Goal: Transaction & Acquisition: Purchase product/service

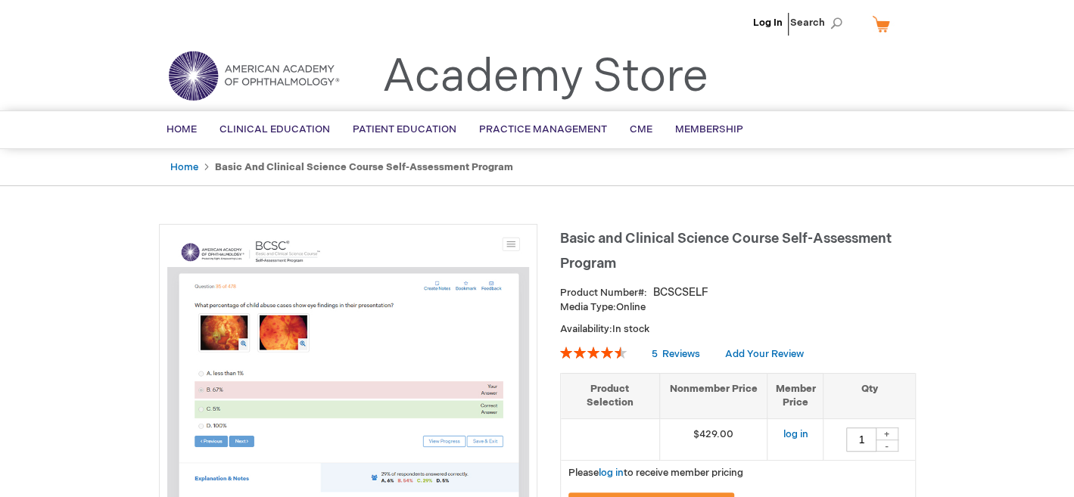
click at [773, 15] on li "Log In" at bounding box center [767, 22] width 37 height 45
click at [771, 26] on link "Log In" at bounding box center [768, 23] width 30 height 12
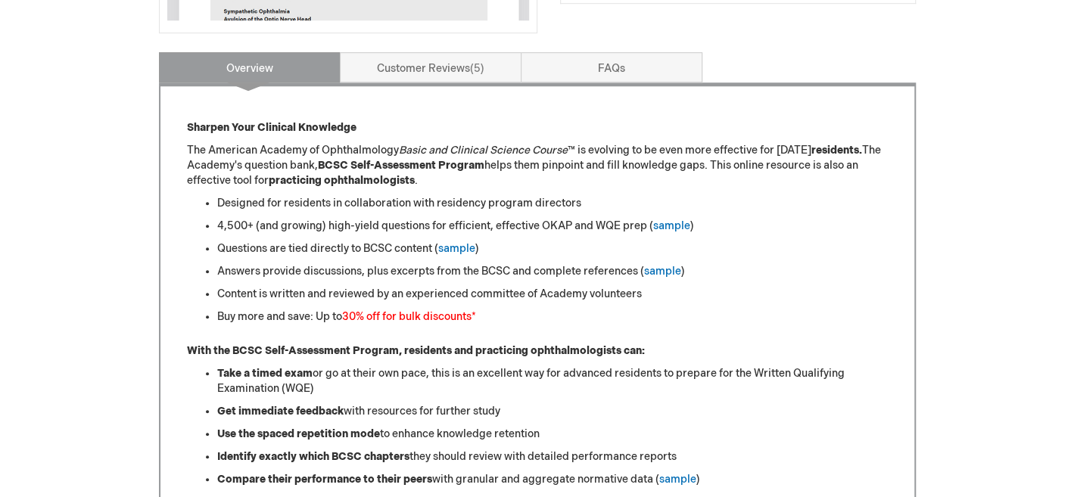
scroll to position [580, 0]
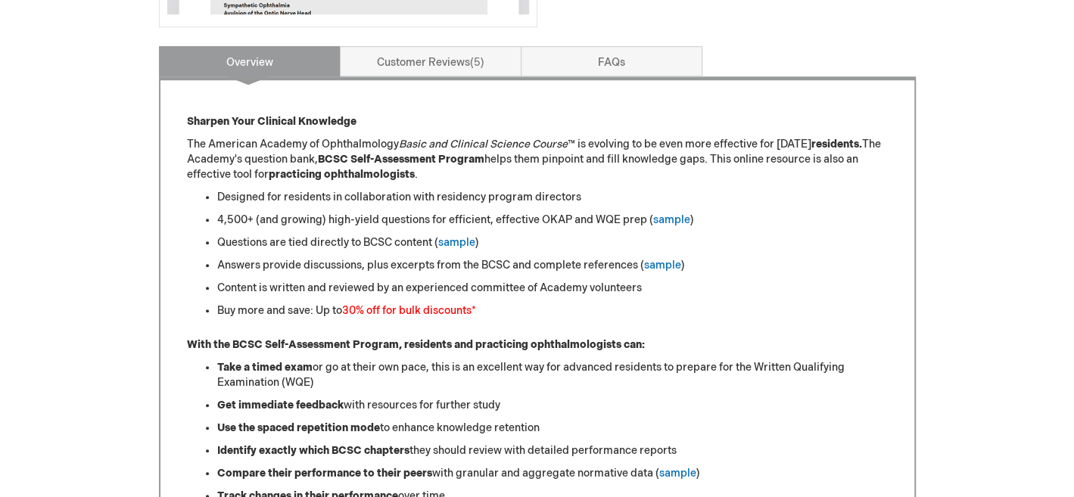
click at [365, 309] on font "30% off for bulk discounts" at bounding box center [406, 310] width 129 height 13
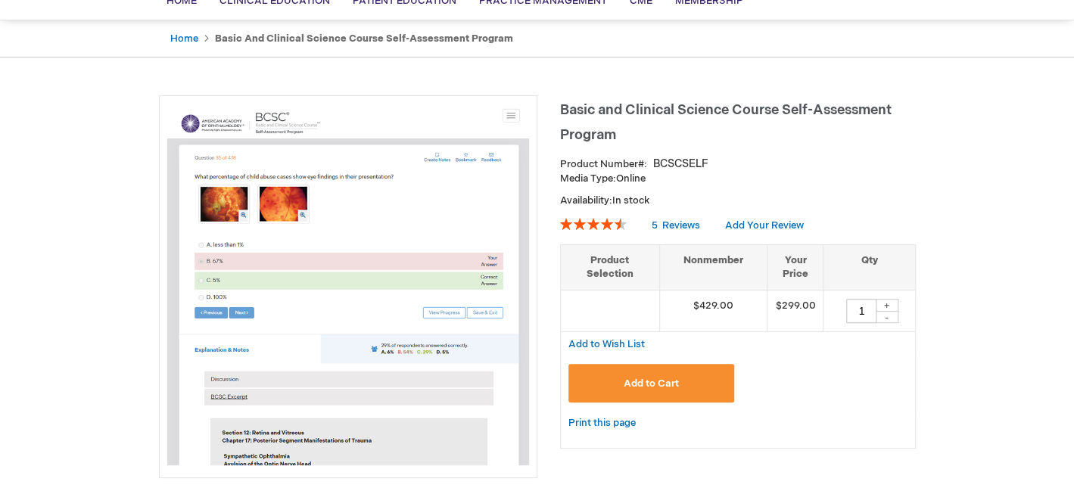
scroll to position [126, 0]
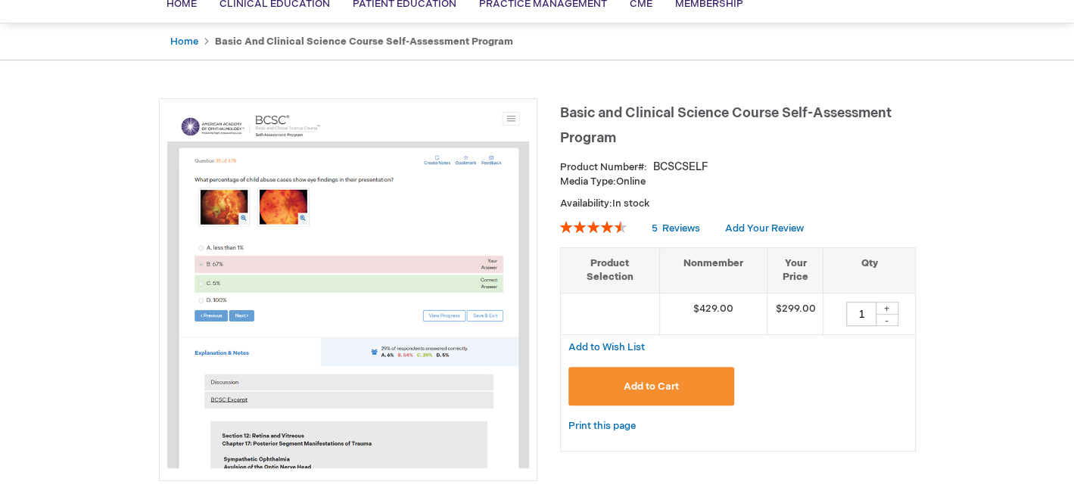
click at [888, 307] on div "+" at bounding box center [887, 308] width 23 height 13
click at [886, 307] on div "+" at bounding box center [887, 308] width 23 height 13
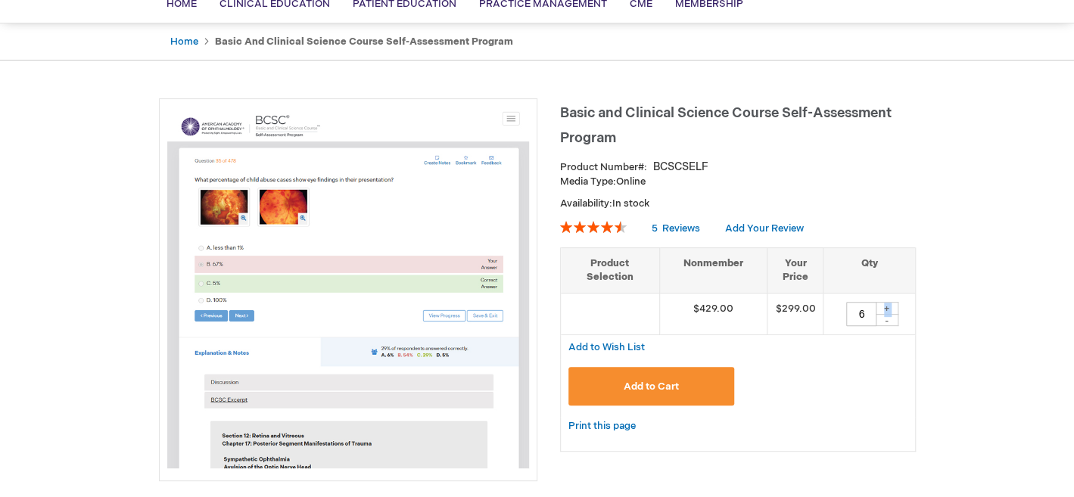
click at [886, 307] on div "+" at bounding box center [887, 308] width 23 height 13
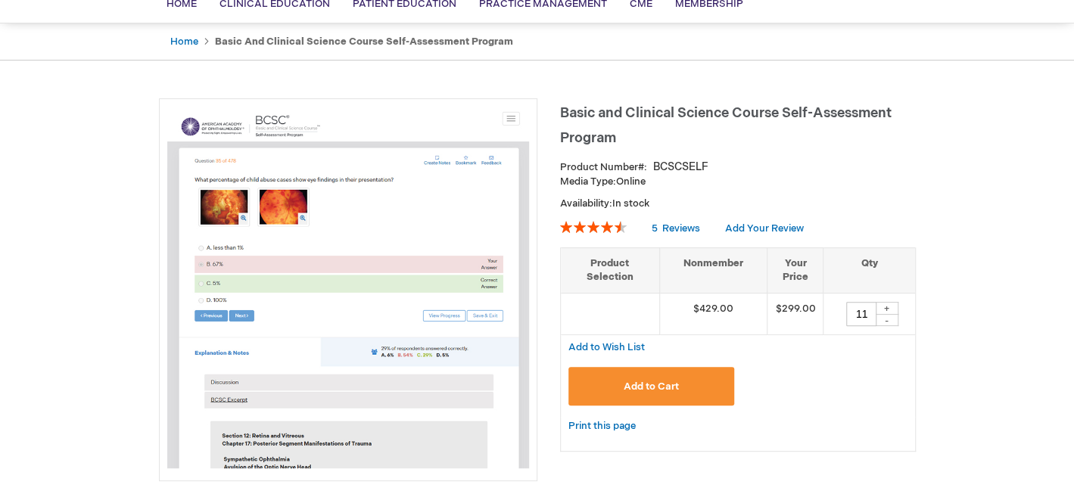
click at [886, 307] on div "+" at bounding box center [887, 308] width 23 height 13
type input "12"
click at [630, 385] on span "Add to Cart" at bounding box center [651, 387] width 55 height 12
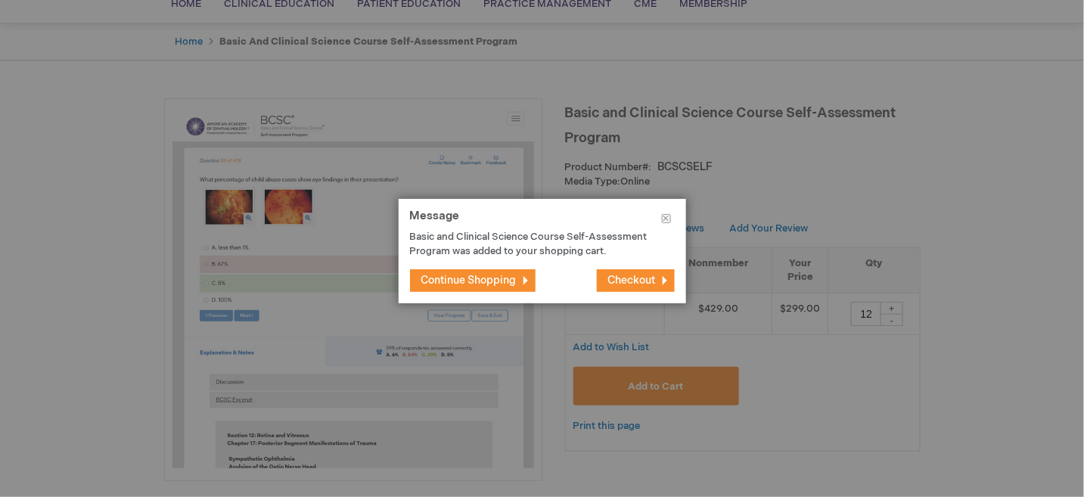
click at [483, 278] on span "Continue Shopping" at bounding box center [469, 280] width 95 height 13
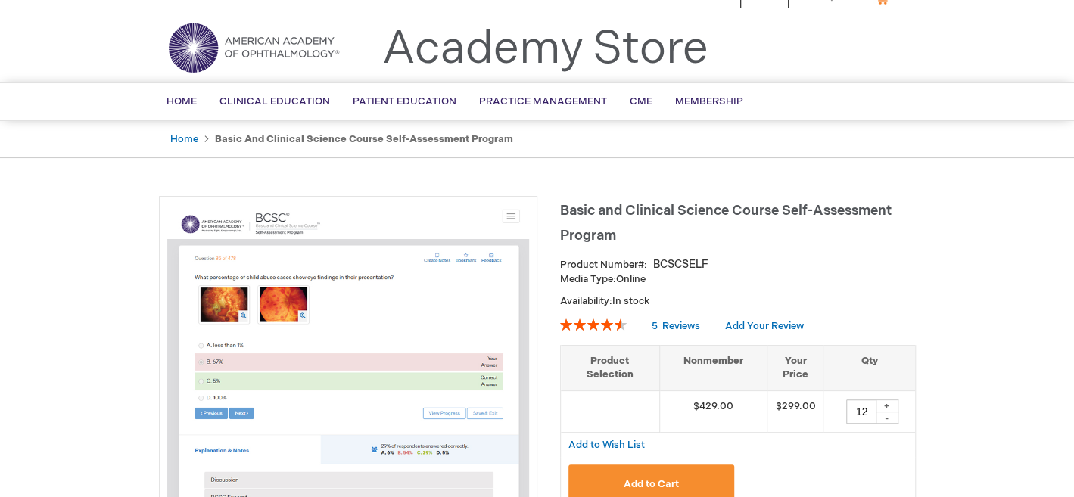
scroll to position [0, 0]
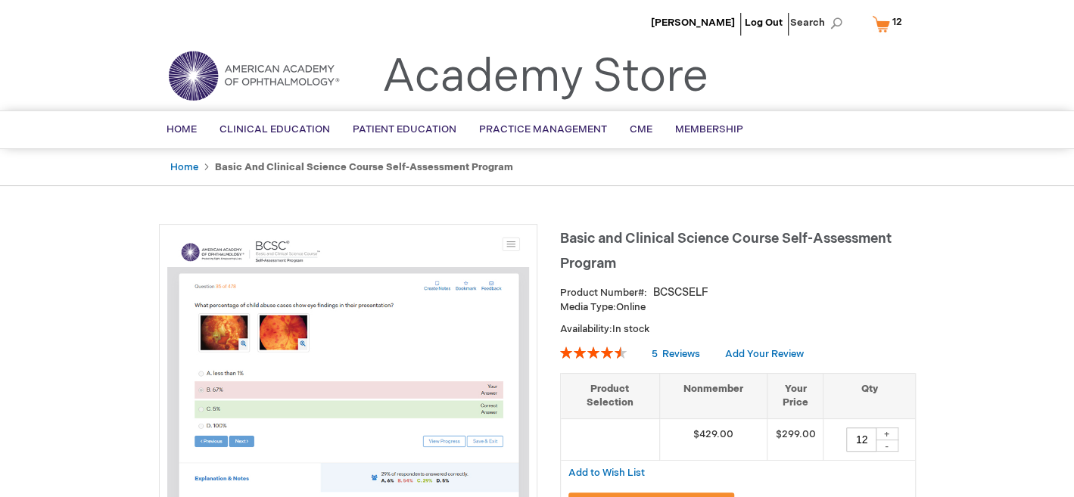
click at [876, 14] on link "My Cart 12 12 items" at bounding box center [890, 24] width 43 height 26
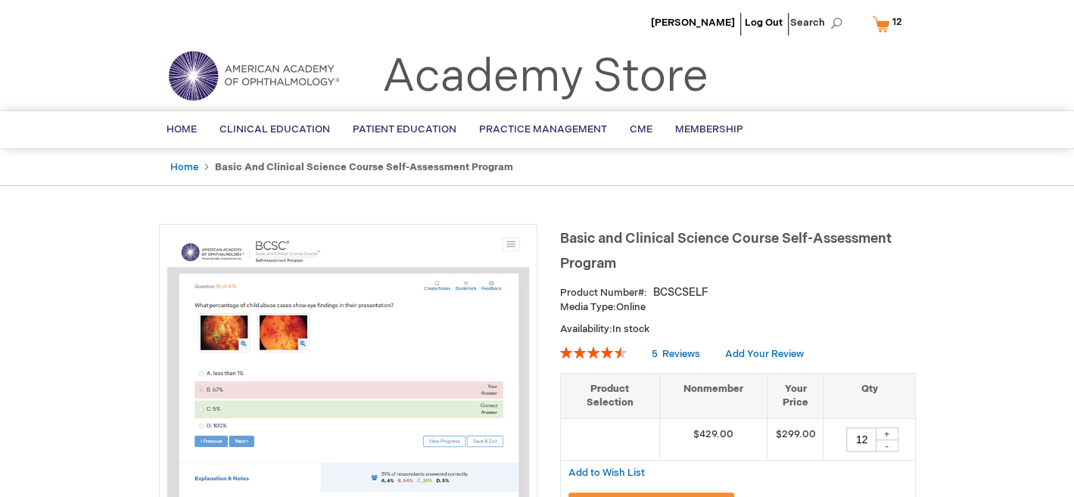
click at [876, 20] on link "My Cart 12 12 items" at bounding box center [890, 24] width 43 height 26
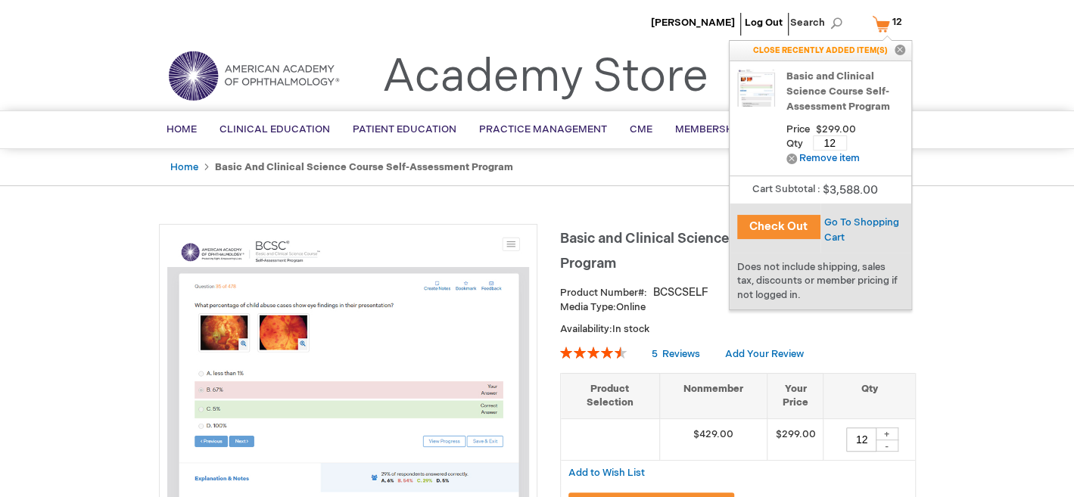
click at [778, 224] on button "Check Out" at bounding box center [778, 227] width 83 height 24
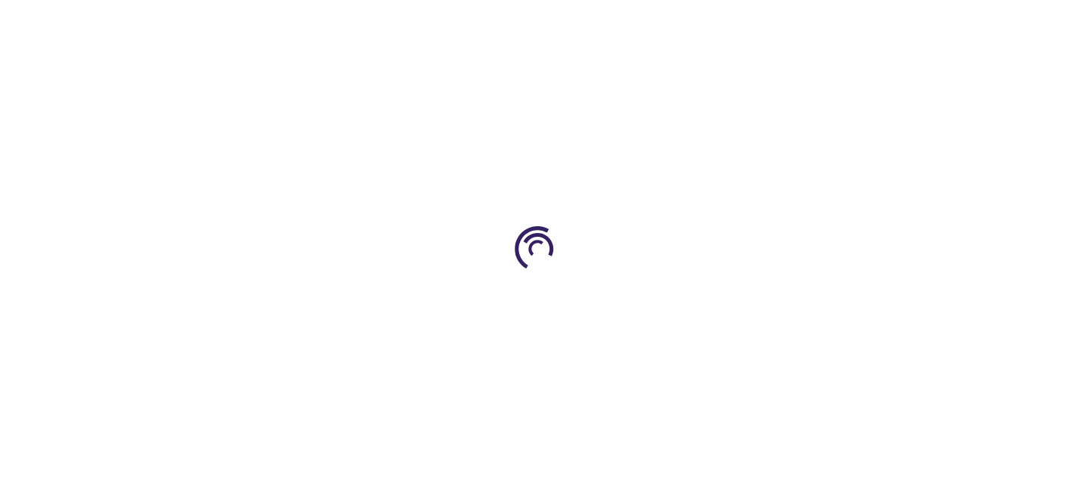
select select "US"
select select "53"
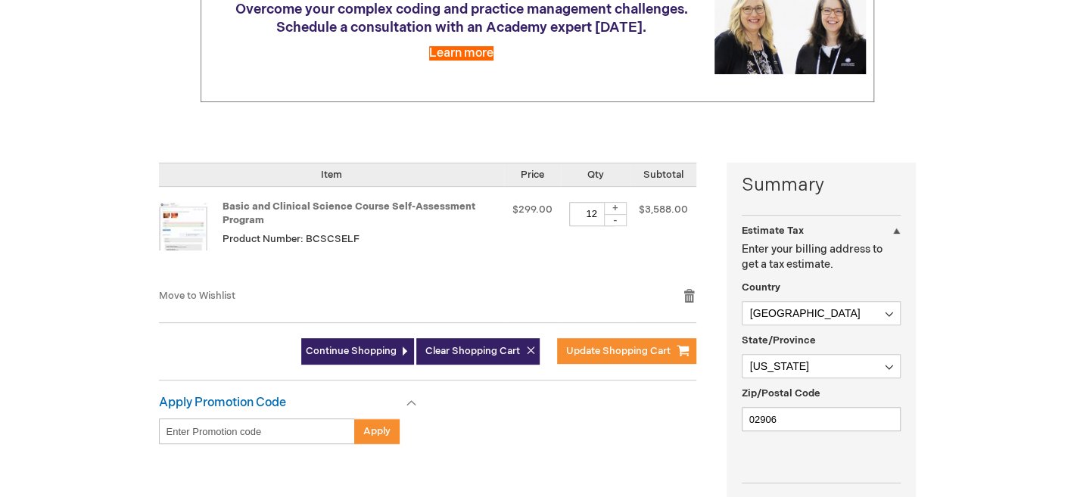
scroll to position [227, 0]
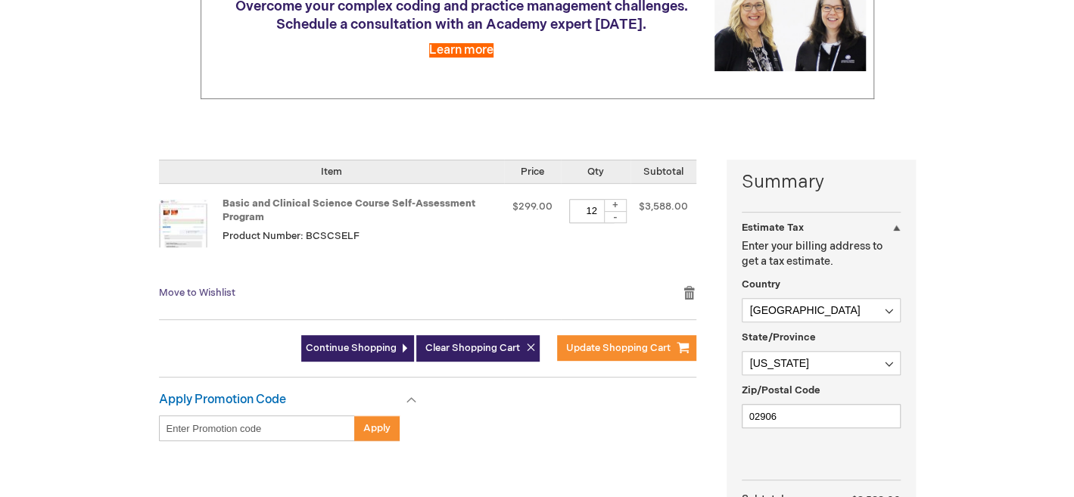
click at [185, 288] on span "Move to Wishlist" at bounding box center [197, 293] width 76 height 12
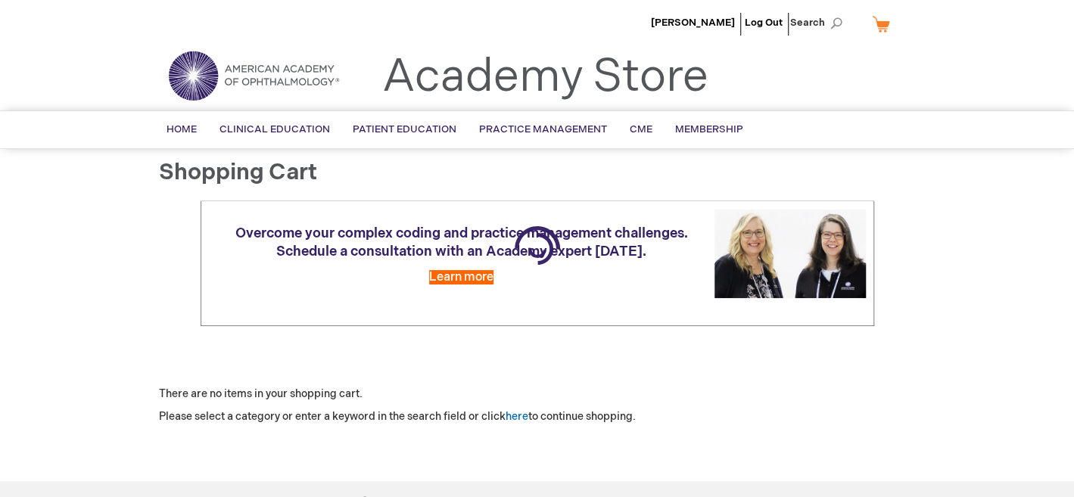
scroll to position [222, 0]
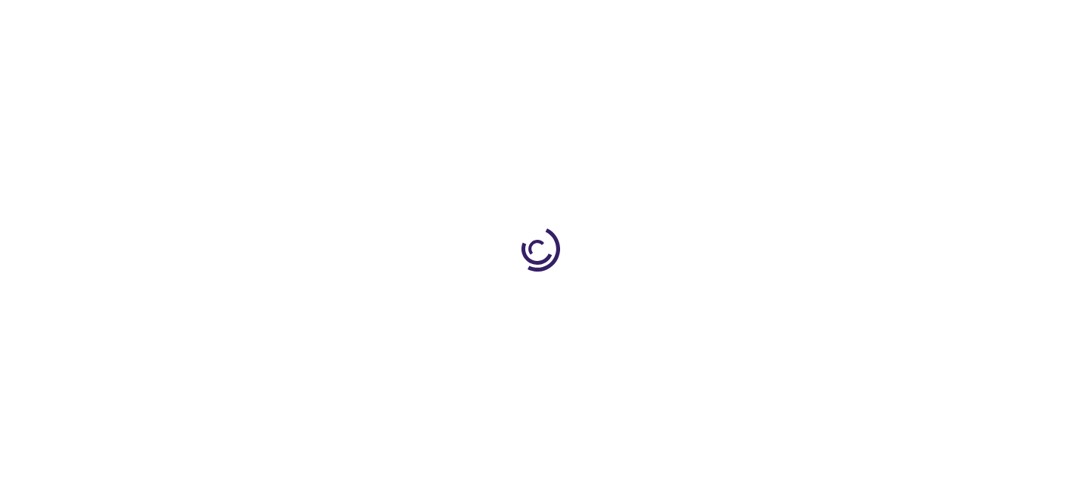
type input "12"
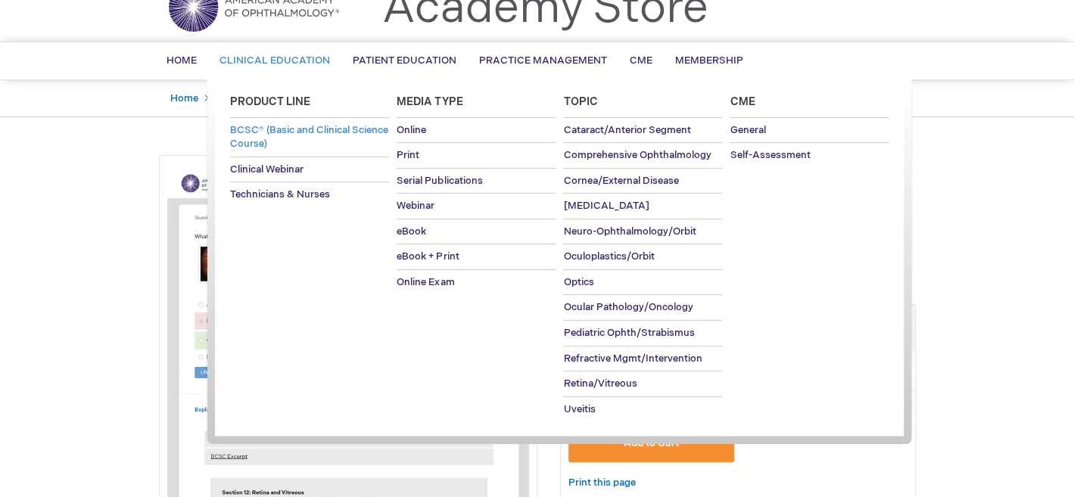
scroll to position [76, 0]
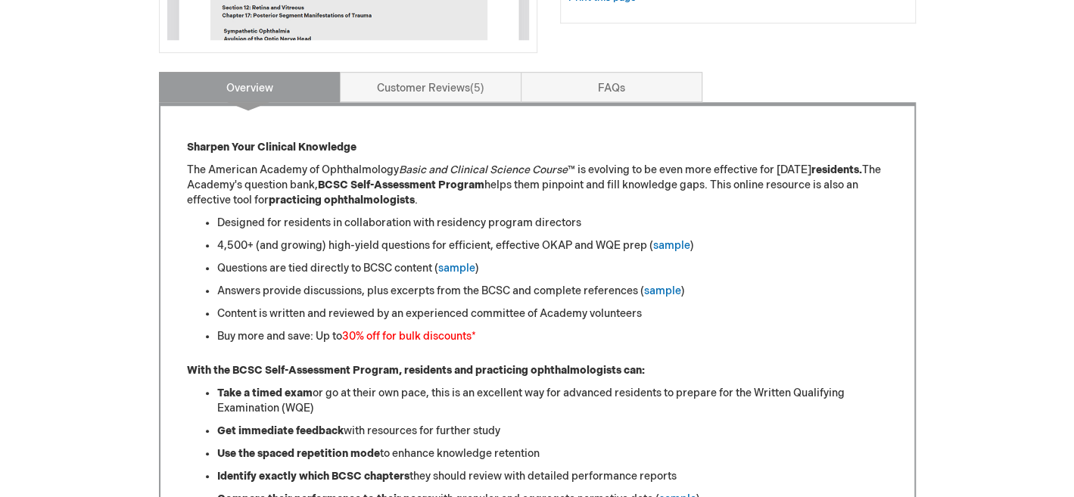
scroll to position [555, 0]
drag, startPoint x: 439, startPoint y: 328, endPoint x: 470, endPoint y: 328, distance: 31.0
click at [440, 329] on font "30% off for bulk discounts" at bounding box center [406, 335] width 129 height 13
click at [484, 328] on li "Buy more and save: Up to 30% off for bulk discounts *" at bounding box center [552, 335] width 670 height 15
click at [419, 409] on li "Take a timed exam or go at their own pace, this is an excellent way for advance…" at bounding box center [552, 400] width 670 height 30
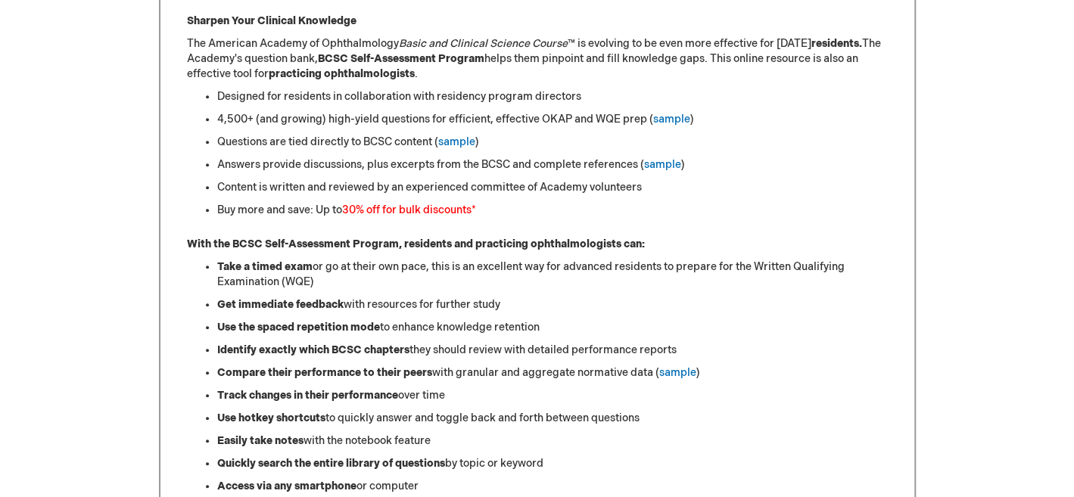
scroll to position [681, 0]
click at [664, 372] on link "sample" at bounding box center [677, 372] width 37 height 13
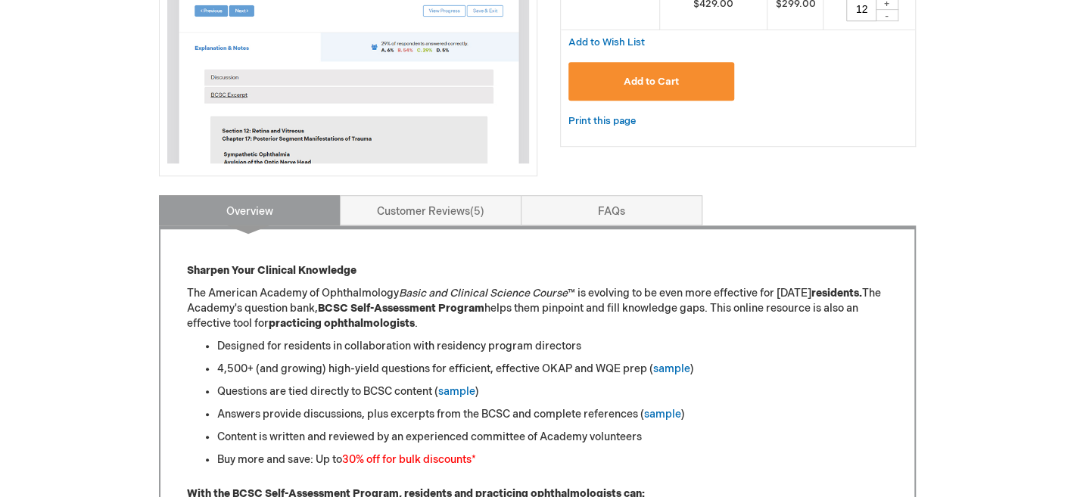
scroll to position [428, 0]
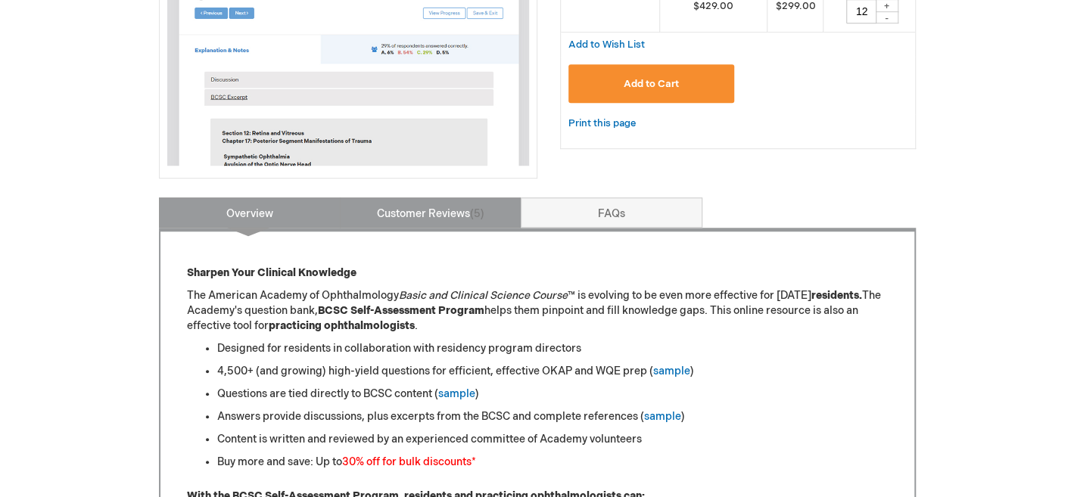
click at [418, 218] on link "Customer Reviews 5" at bounding box center [431, 213] width 182 height 30
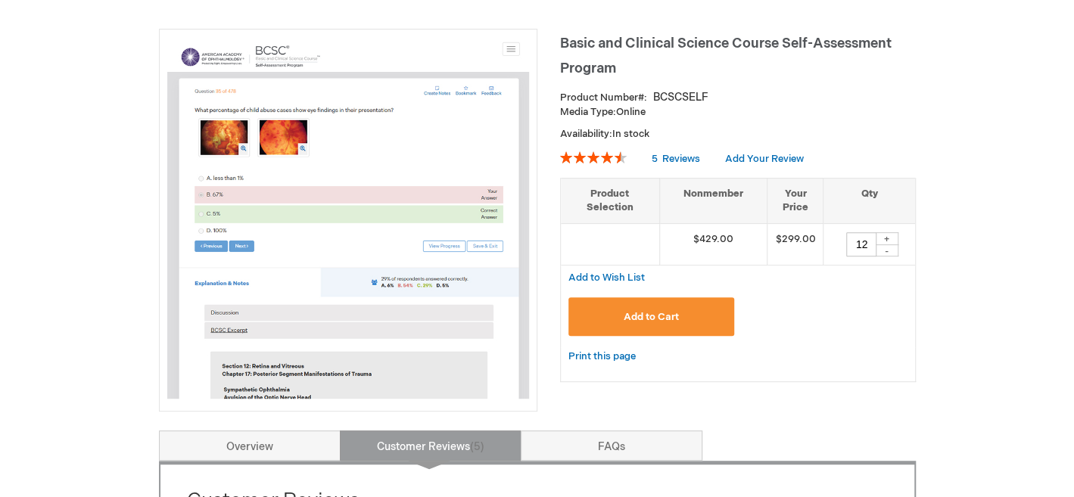
scroll to position [201, 0]
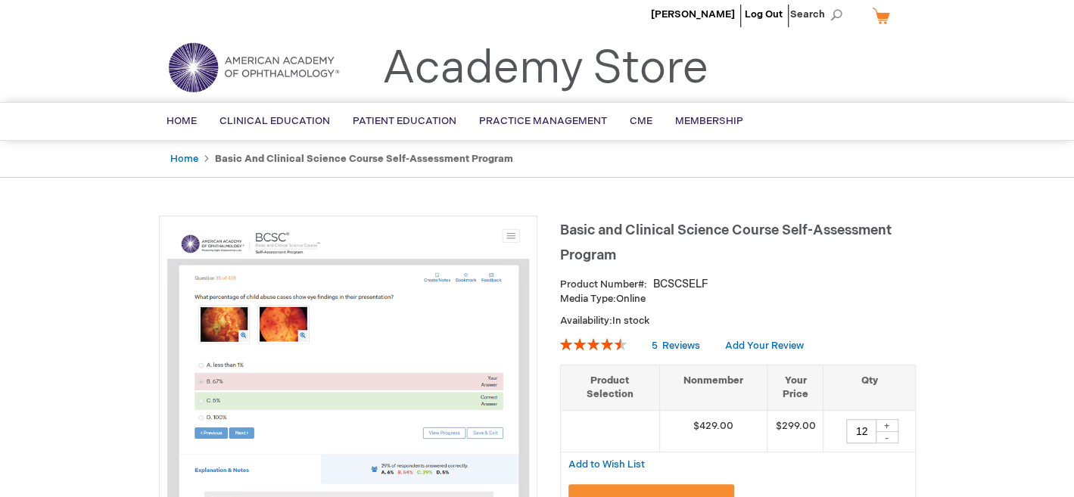
scroll to position [0, 0]
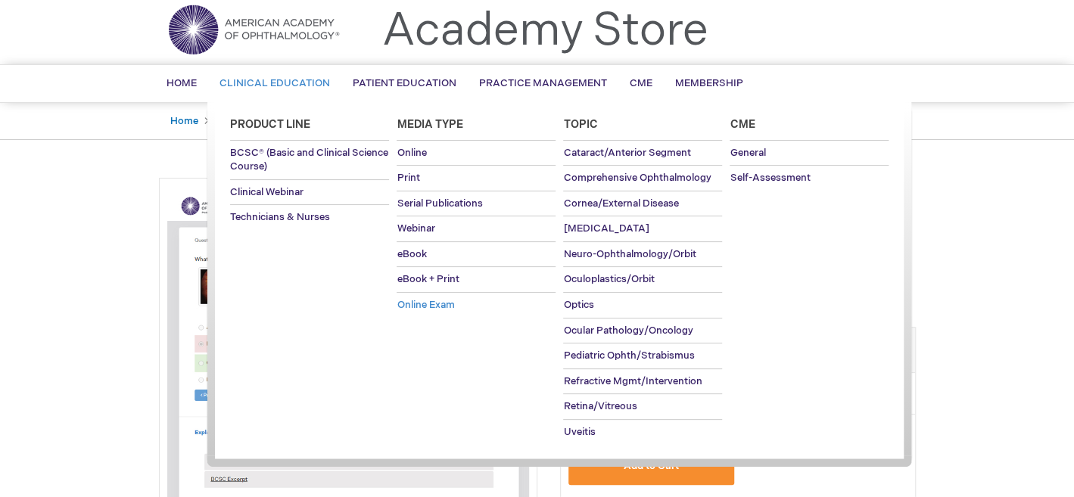
scroll to position [101, 0]
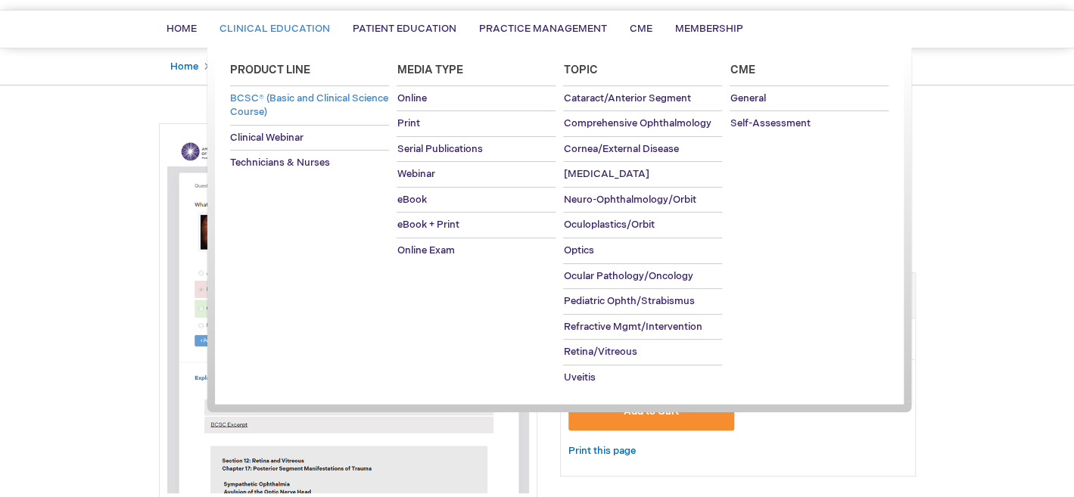
click at [254, 98] on span "BCSC® (Basic and Clinical Science Course)" at bounding box center [309, 105] width 158 height 26
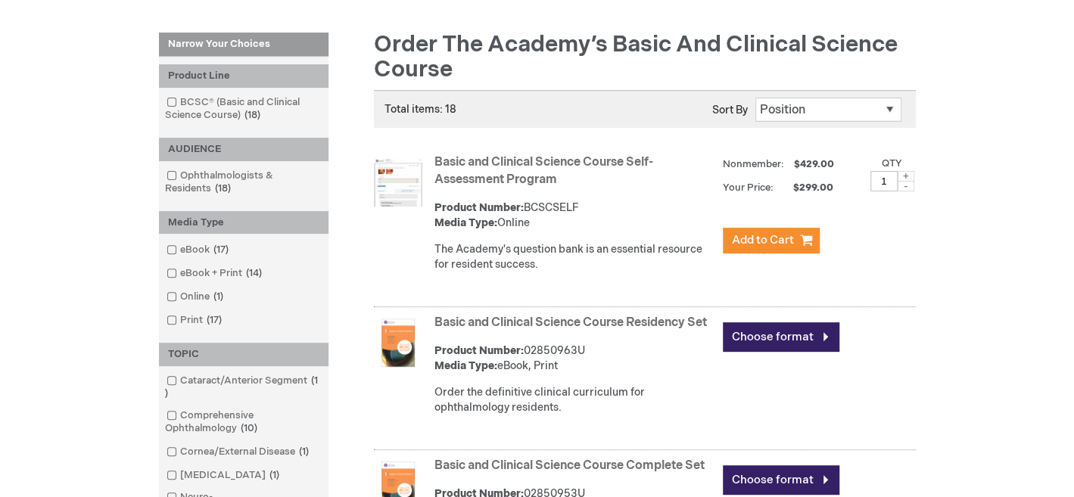
scroll to position [201, 0]
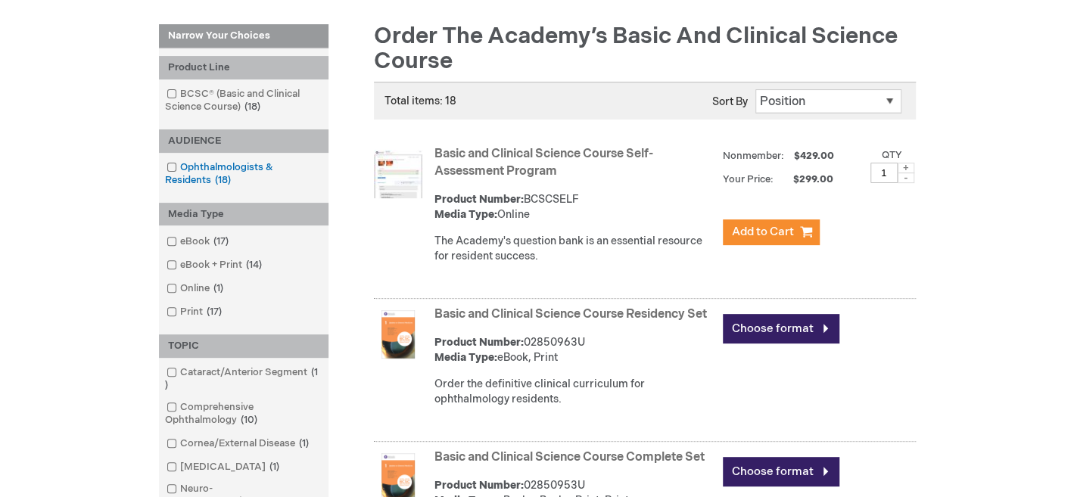
click at [180, 166] on span at bounding box center [180, 167] width 0 height 12
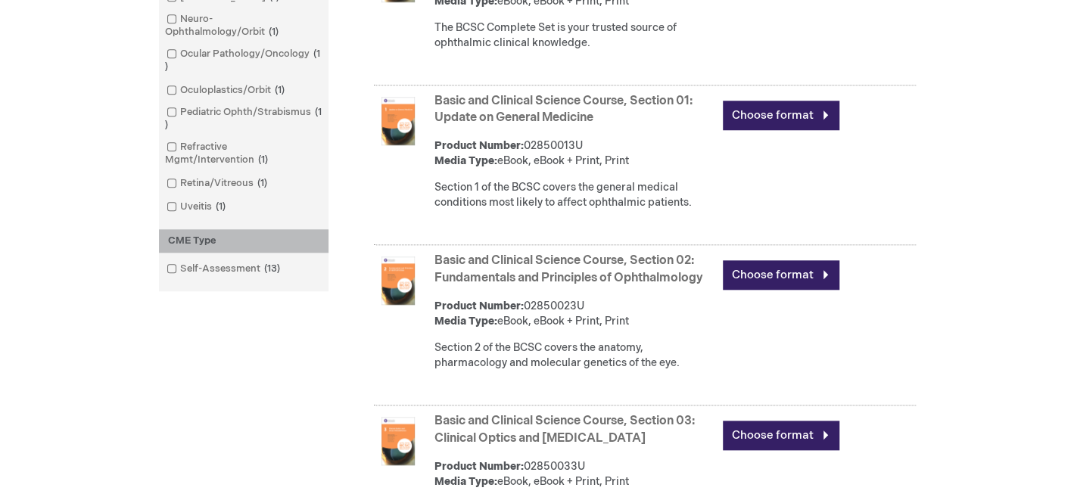
scroll to position [266, 0]
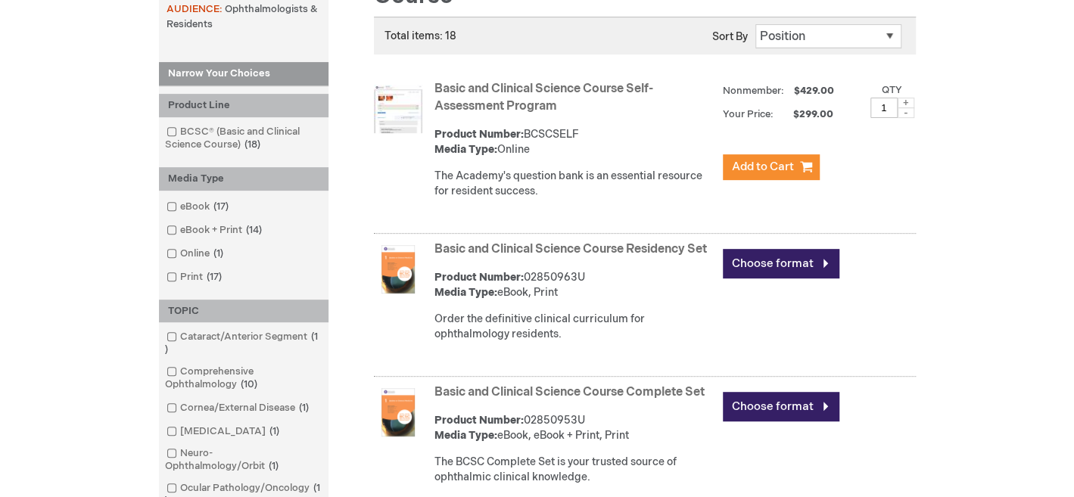
click at [866, 172] on div "Basic and Clinical Science Course Self-Assessment Program Product Number: BCSCS…" at bounding box center [674, 143] width 481 height 133
click at [573, 191] on div "The Academy's question bank is an essential resource for resident success." at bounding box center [574, 184] width 281 height 30
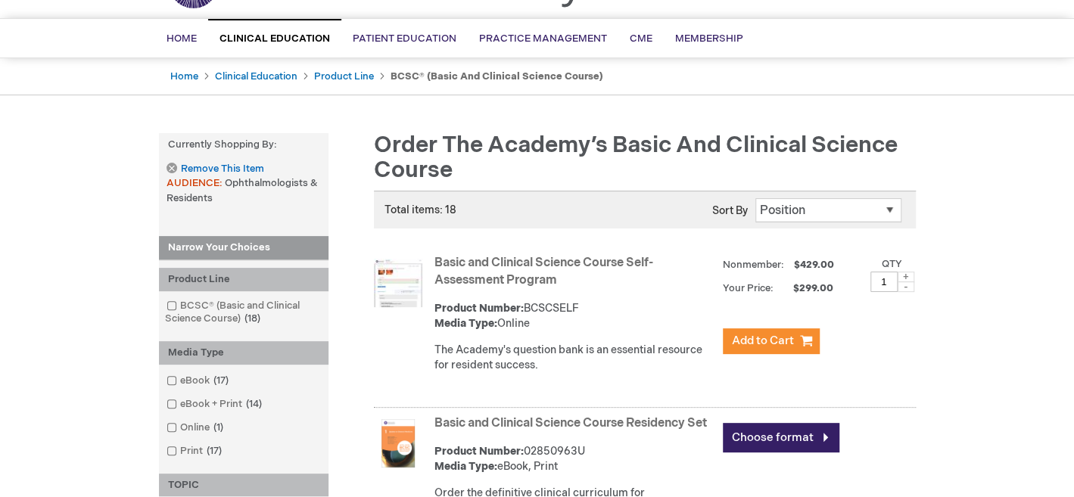
scroll to position [89, 0]
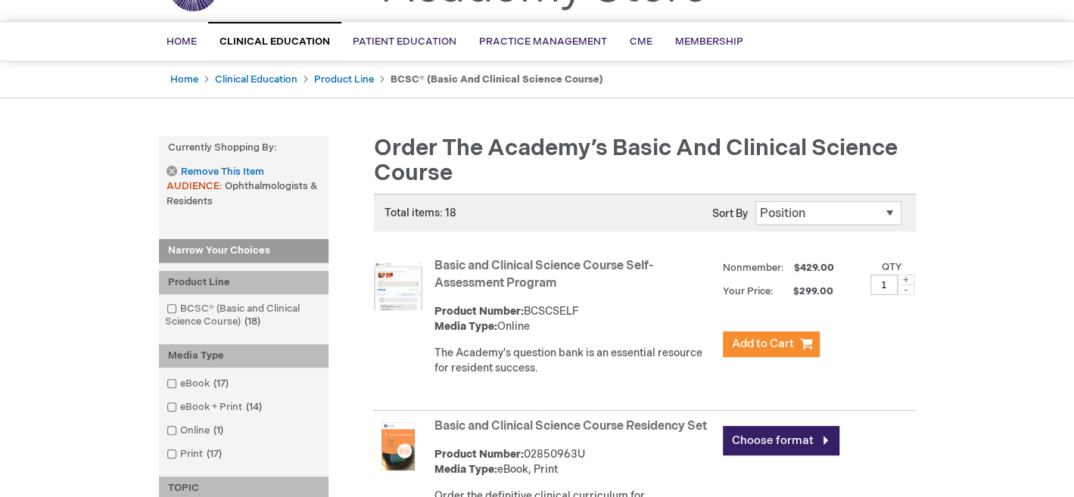
click at [636, 306] on div "Product Number: BCSCSELF Media Type: Online" at bounding box center [574, 319] width 281 height 30
